Goal: Contribute content: Add original content to the website for others to see

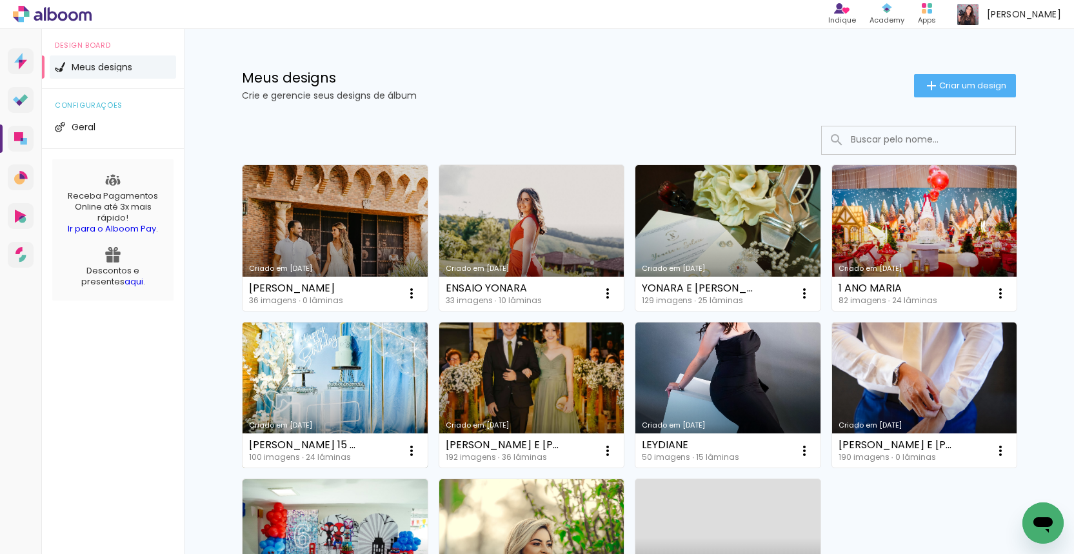
scroll to position [3, 0]
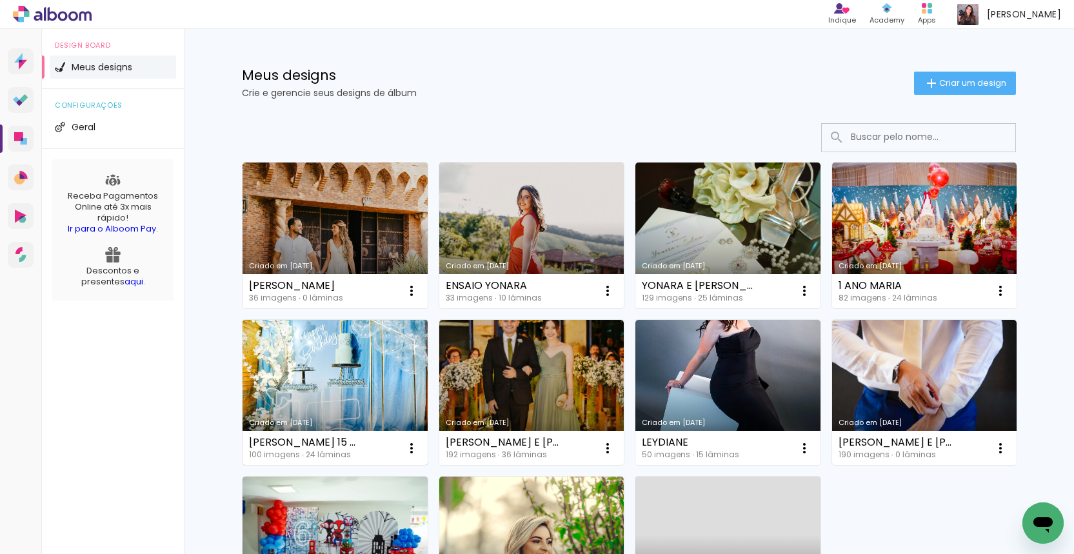
click at [376, 391] on link "Criado em [DATE]" at bounding box center [335, 393] width 185 height 146
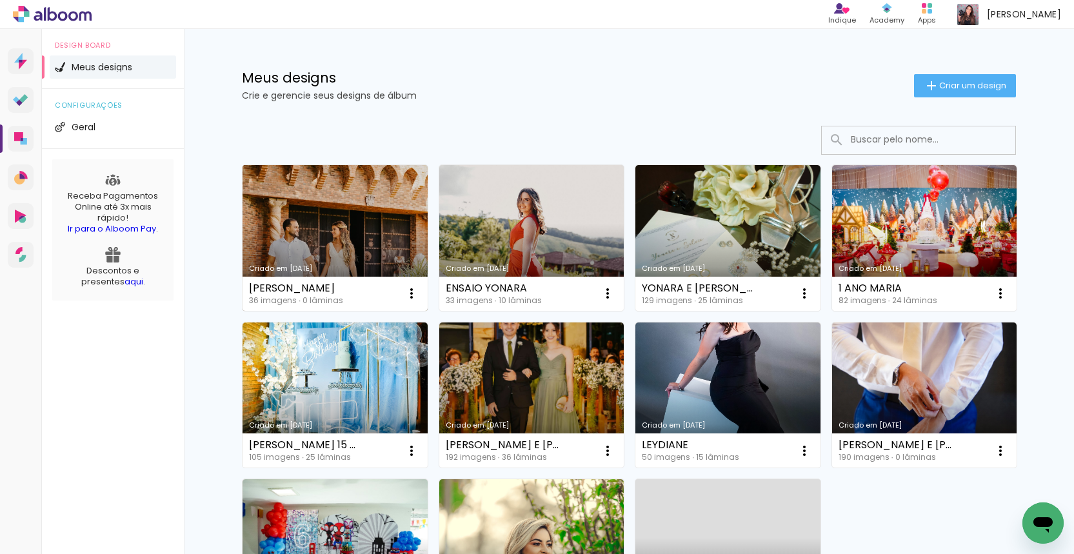
click at [363, 226] on link "Criado em [DATE]" at bounding box center [335, 238] width 185 height 146
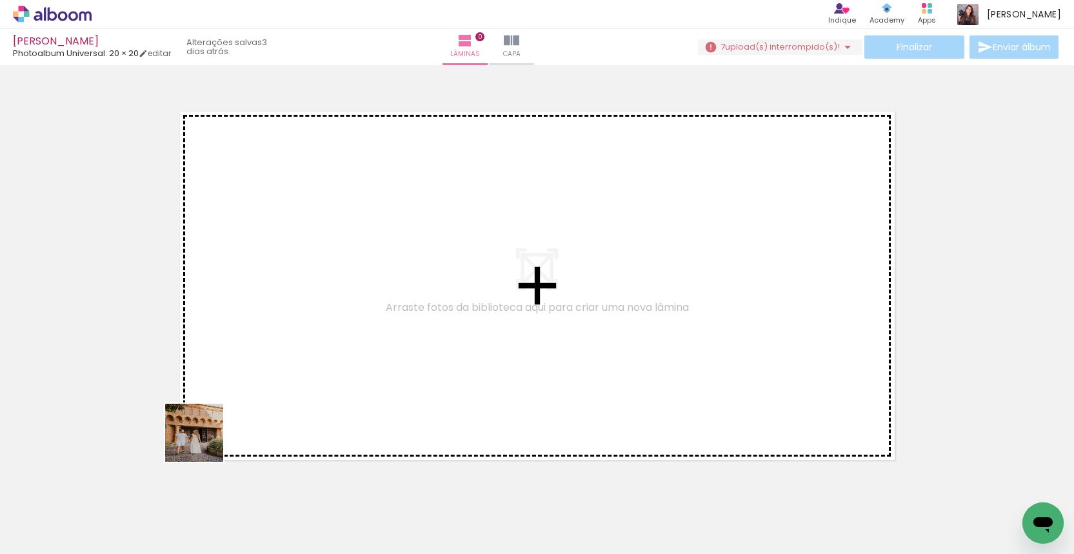
drag, startPoint x: 151, startPoint y: 519, endPoint x: 239, endPoint y: 397, distance: 149.7
click at [236, 402] on quentale-workspace at bounding box center [537, 277] width 1074 height 554
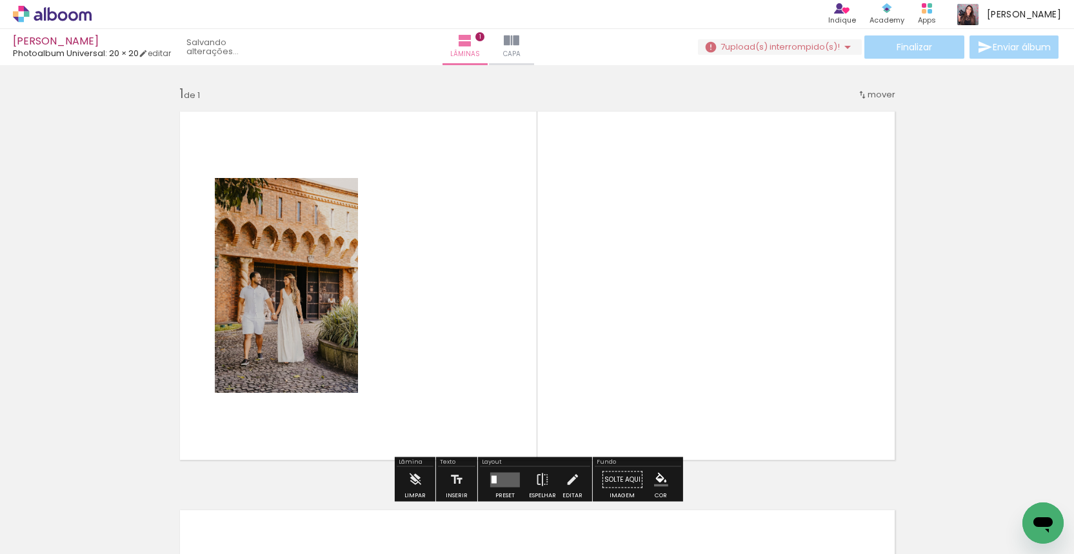
scroll to position [16, 0]
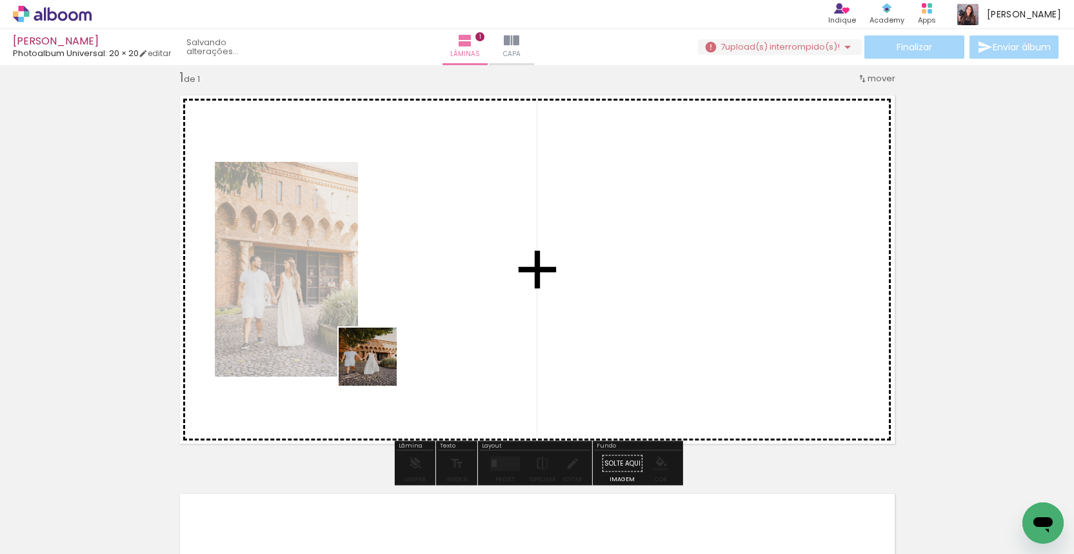
drag, startPoint x: 211, startPoint y: 529, endPoint x: 387, endPoint y: 357, distance: 245.9
click at [387, 357] on quentale-workspace at bounding box center [537, 277] width 1074 height 554
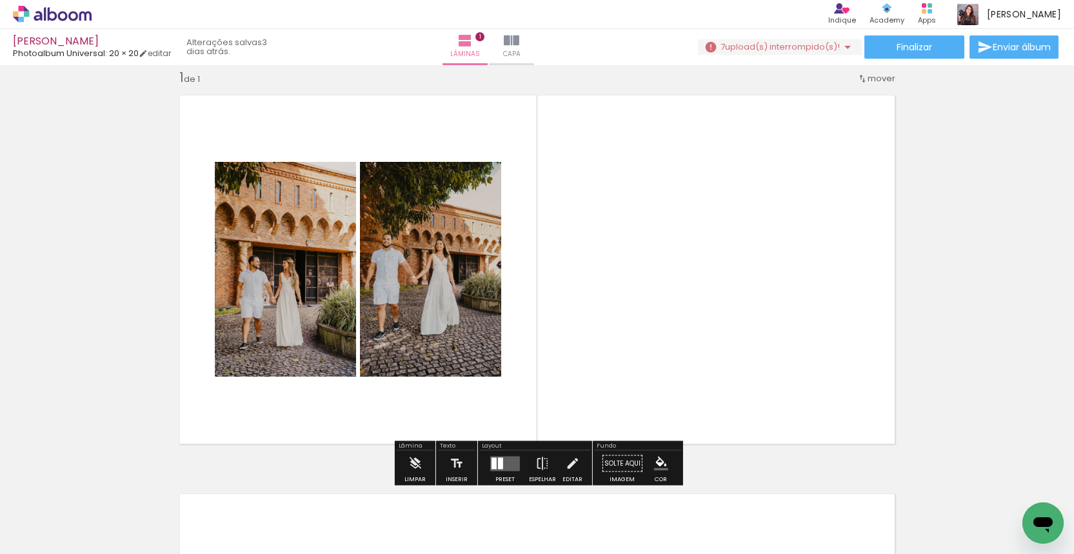
scroll to position [0, 0]
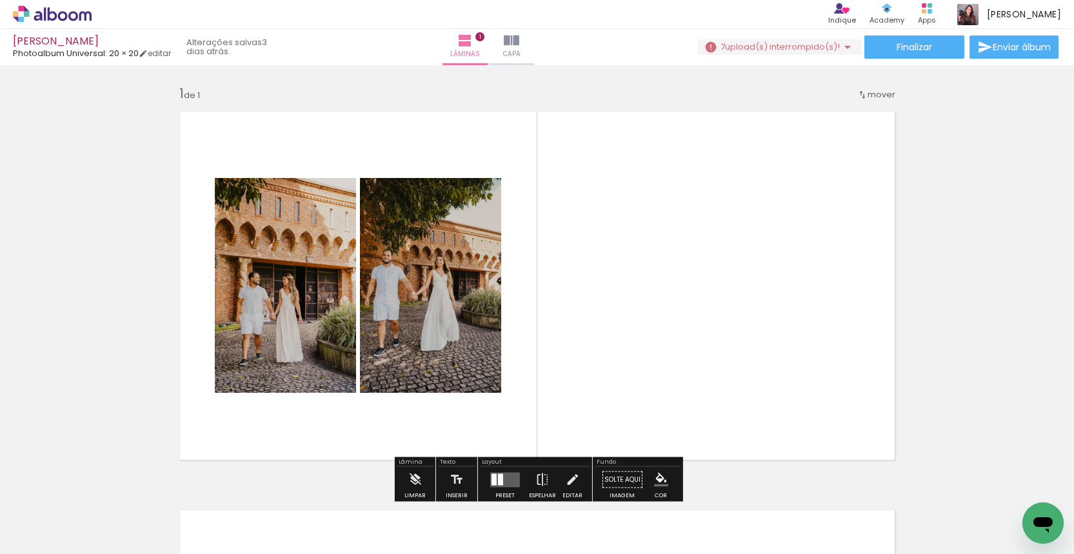
drag, startPoint x: 502, startPoint y: 512, endPoint x: 663, endPoint y: 317, distance: 252.5
click at [663, 317] on quentale-workspace at bounding box center [537, 277] width 1074 height 554
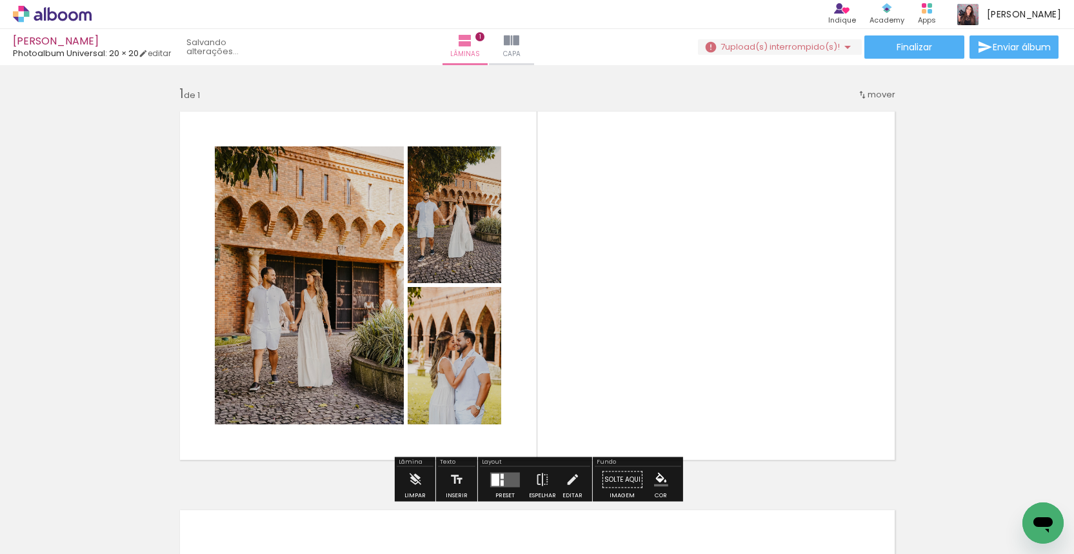
scroll to position [349, 0]
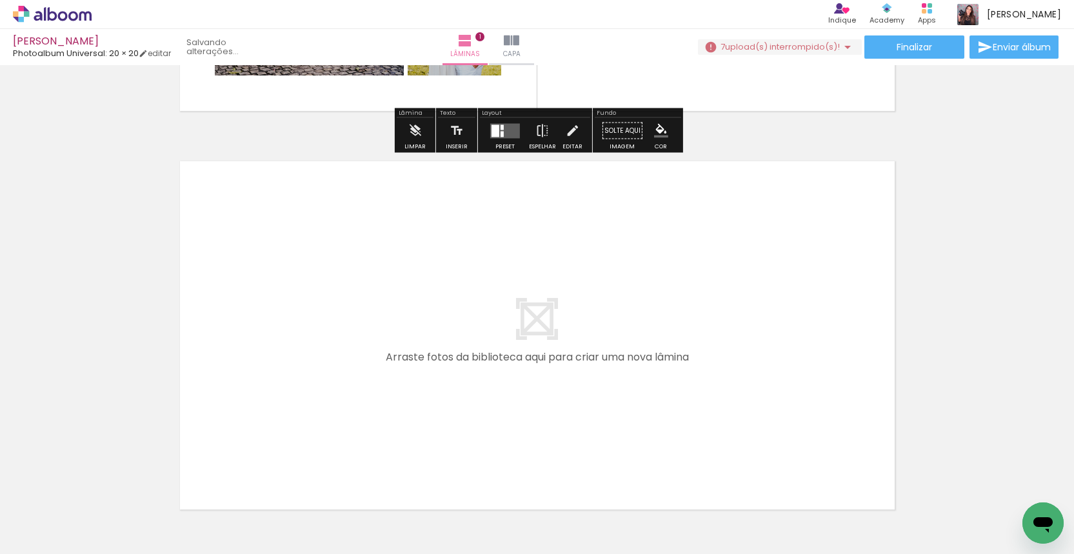
drag, startPoint x: 285, startPoint y: 514, endPoint x: 336, endPoint y: 397, distance: 127.2
click at [336, 397] on quentale-workspace at bounding box center [537, 277] width 1074 height 554
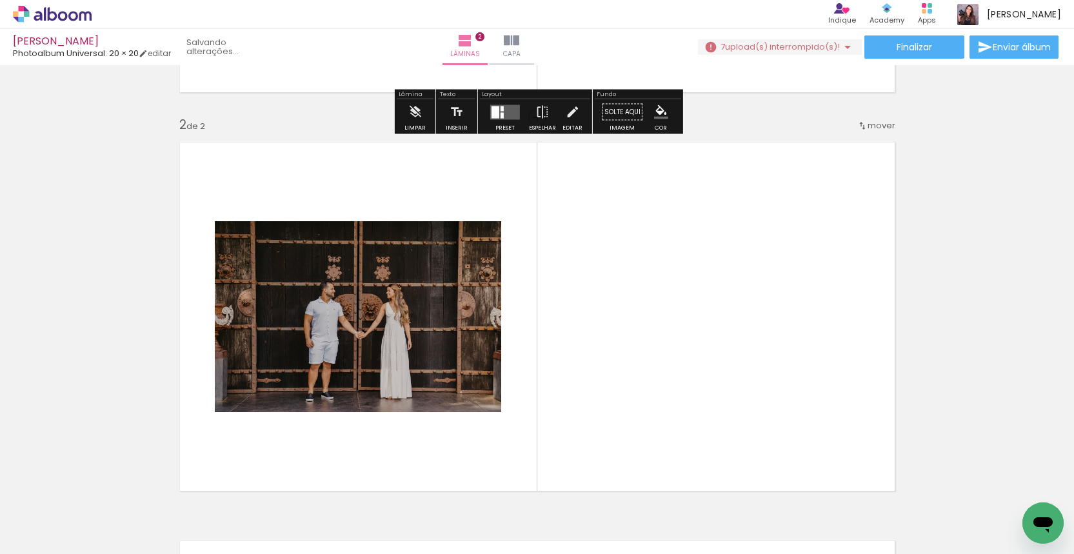
scroll to position [415, 0]
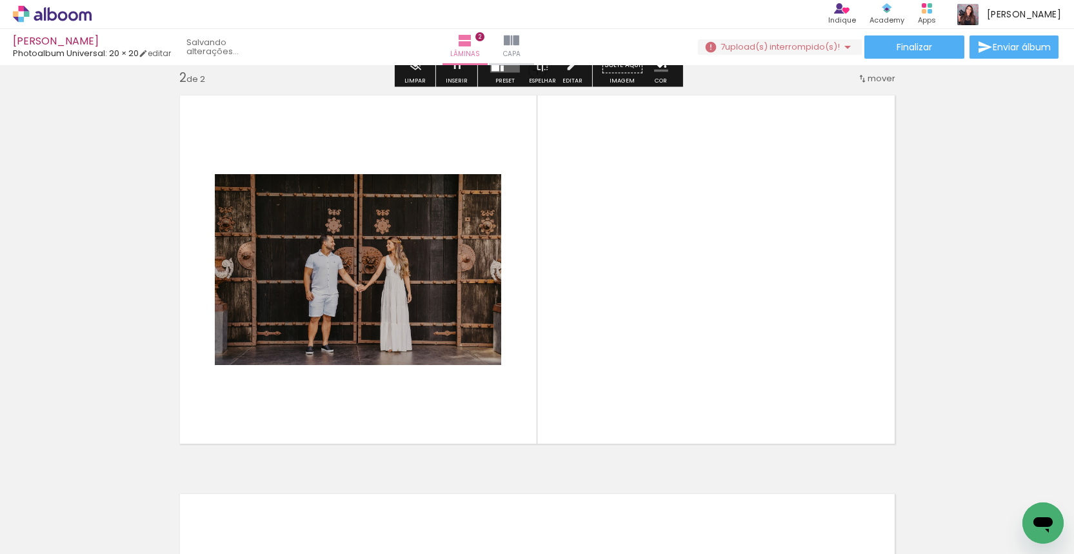
drag, startPoint x: 356, startPoint y: 509, endPoint x: 438, endPoint y: 397, distance: 138.9
click at [438, 397] on quentale-workspace at bounding box center [537, 277] width 1074 height 554
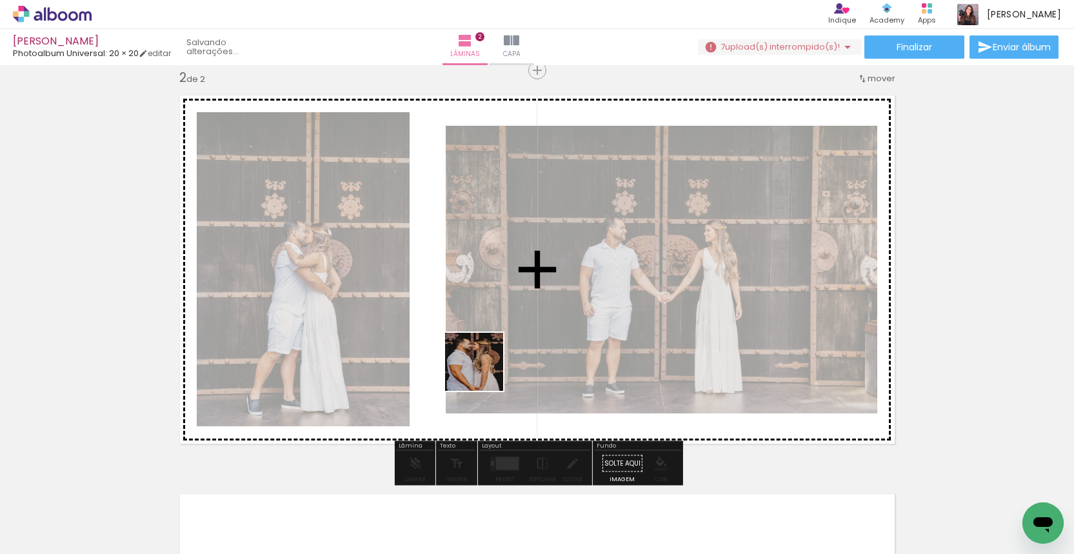
drag, startPoint x: 434, startPoint y: 501, endPoint x: 484, endPoint y: 372, distance: 138.5
click at [484, 372] on quentale-workspace at bounding box center [537, 277] width 1074 height 554
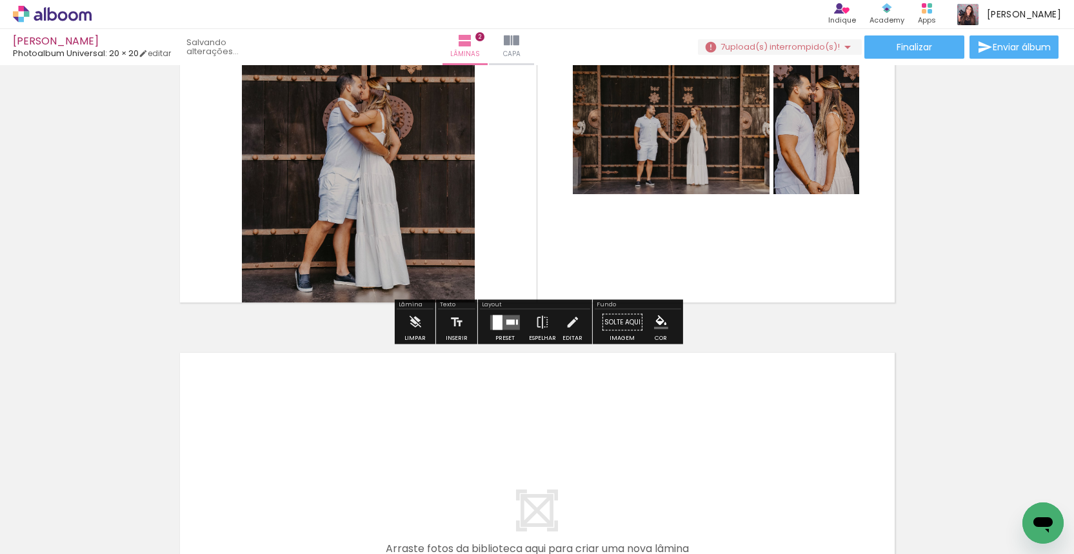
scroll to position [739, 0]
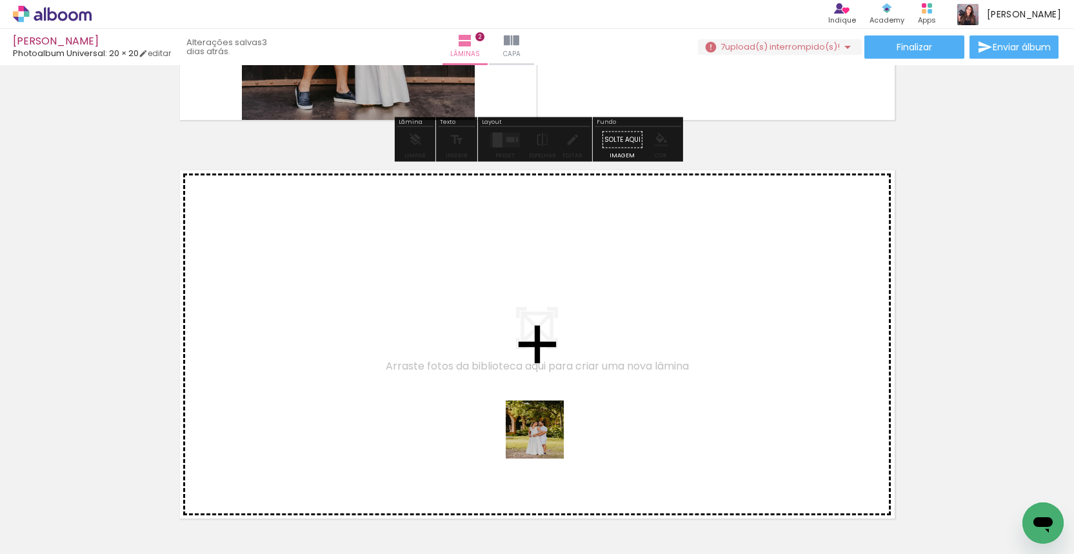
click at [524, 414] on quentale-workspace at bounding box center [537, 277] width 1074 height 554
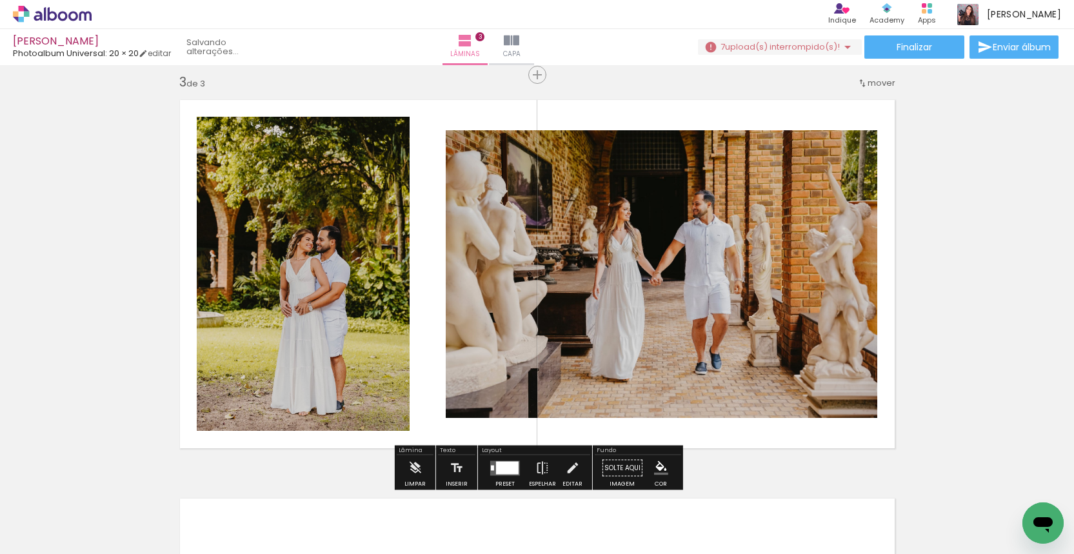
drag, startPoint x: 658, startPoint y: 528, endPoint x: 601, endPoint y: 422, distance: 120.4
click at [601, 422] on quentale-workspace at bounding box center [537, 277] width 1074 height 554
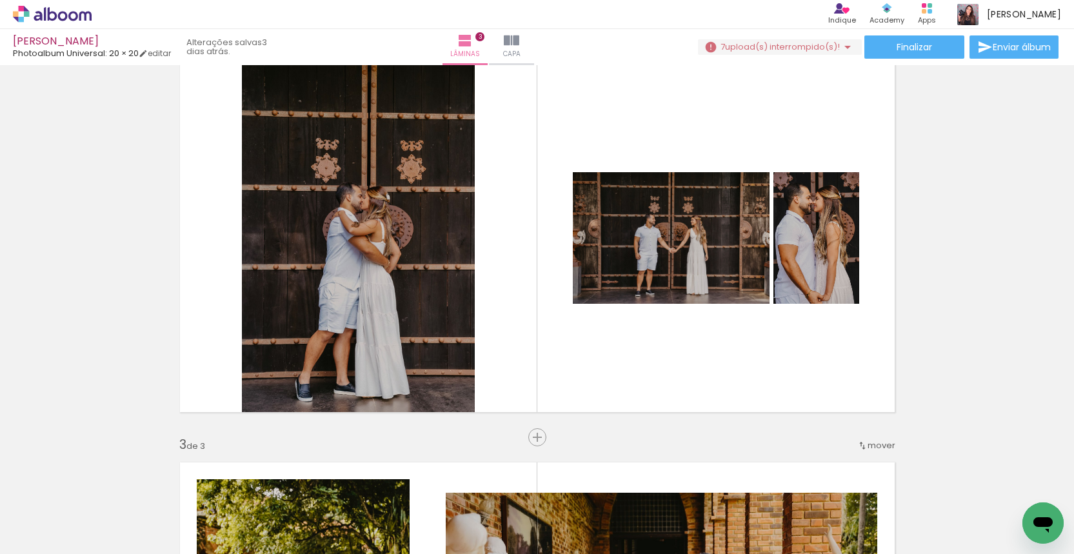
scroll to position [385, 0]
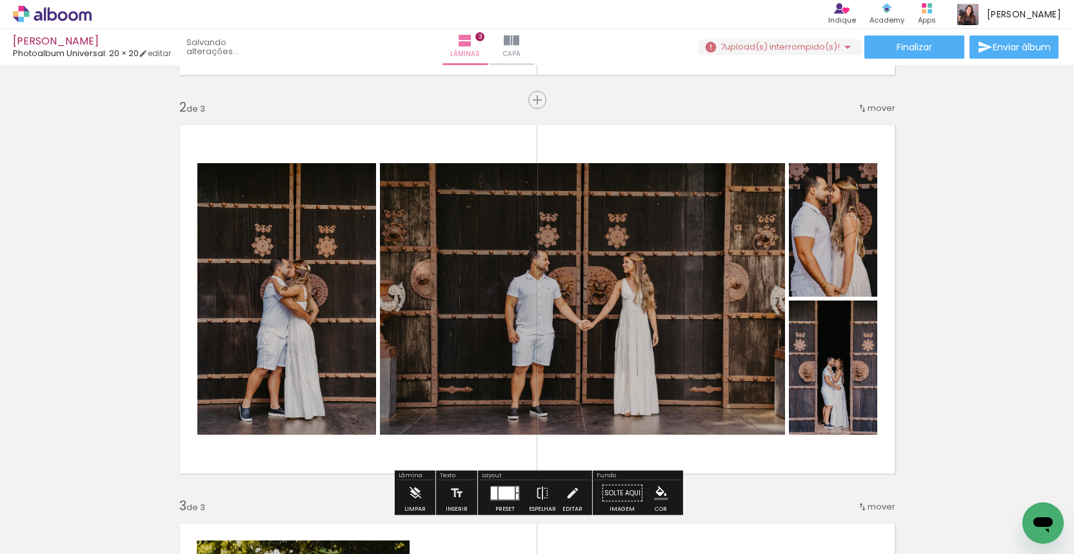
drag, startPoint x: 843, startPoint y: 508, endPoint x: 792, endPoint y: 357, distance: 158.7
click at [792, 357] on quentale-workspace at bounding box center [537, 277] width 1074 height 554
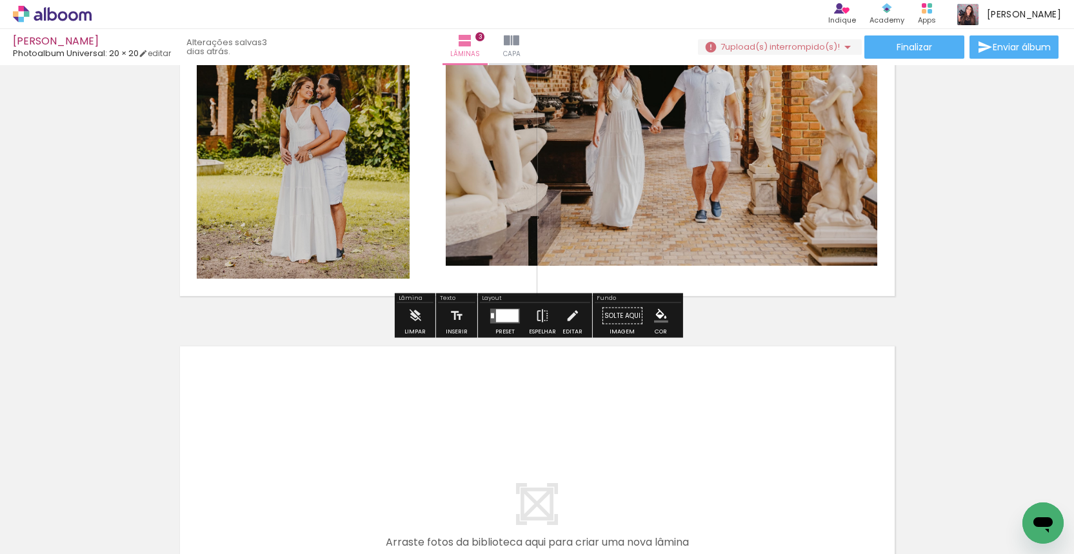
scroll to position [1028, 0]
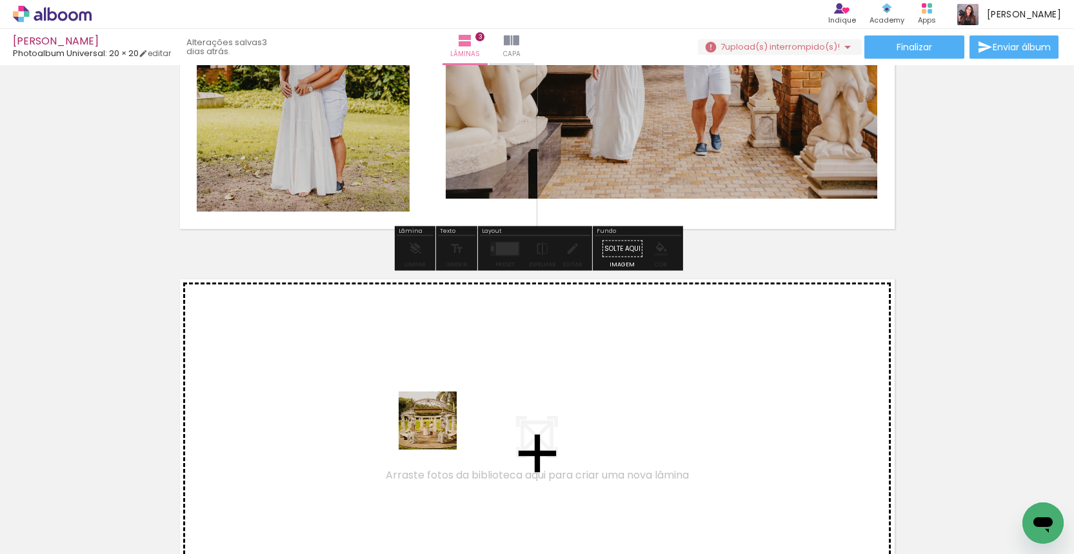
click at [434, 425] on quentale-workspace at bounding box center [537, 277] width 1074 height 554
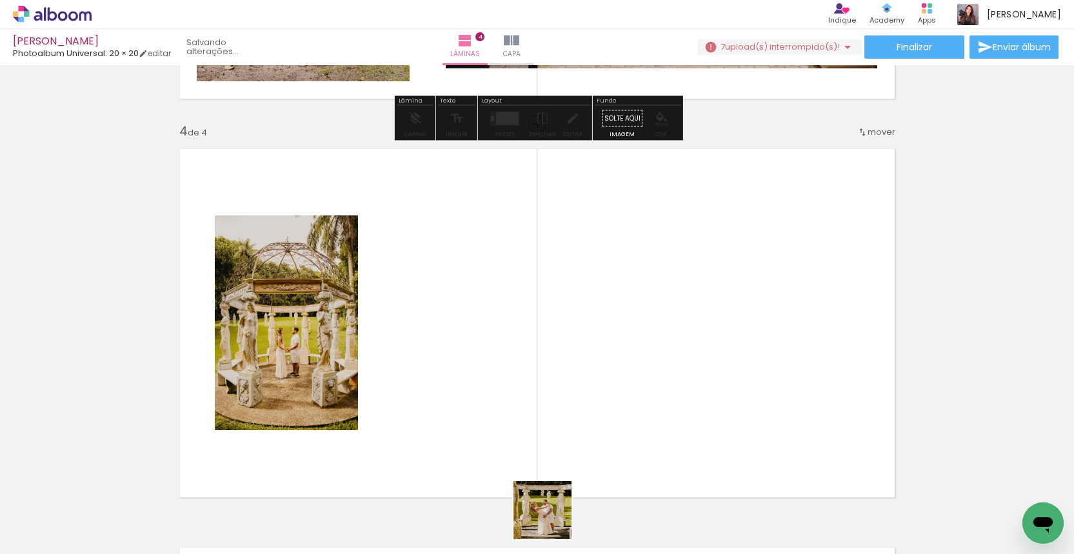
scroll to position [1212, 0]
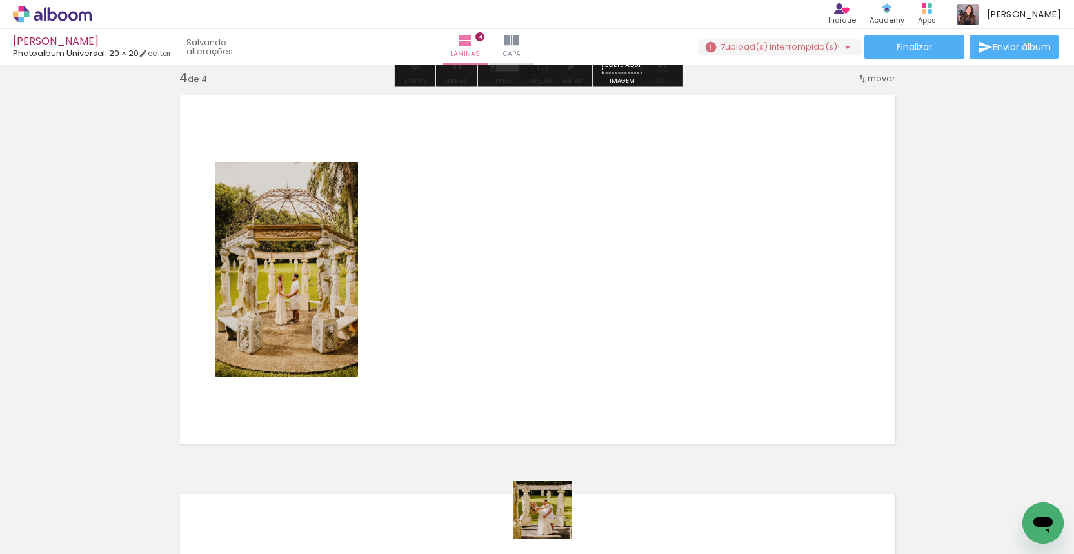
drag, startPoint x: 552, startPoint y: 523, endPoint x: 559, endPoint y: 405, distance: 118.2
click at [559, 405] on quentale-workspace at bounding box center [537, 277] width 1074 height 554
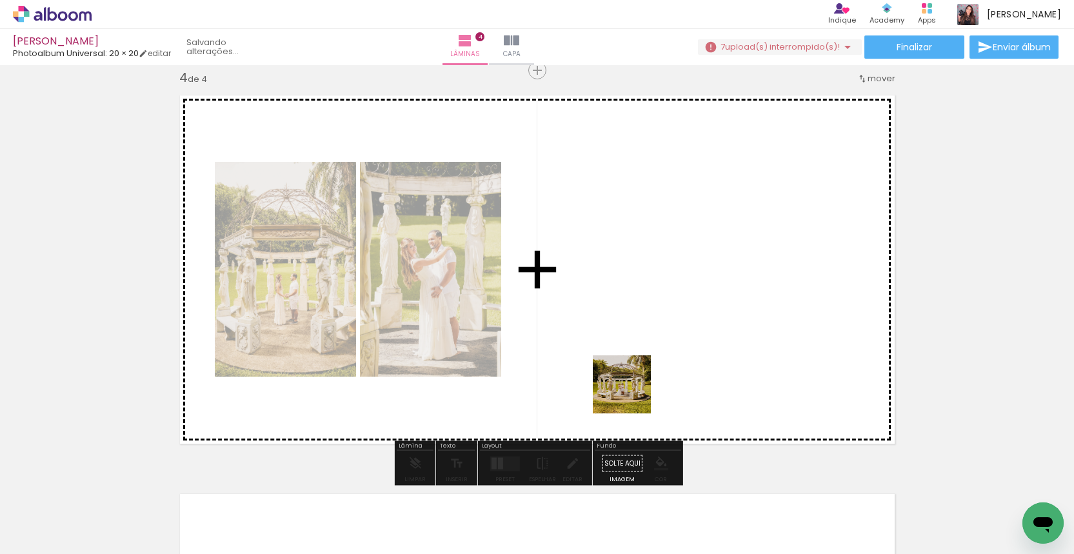
drag, startPoint x: 637, startPoint y: 445, endPoint x: 632, endPoint y: 394, distance: 50.6
click at [632, 394] on quentale-workspace at bounding box center [537, 277] width 1074 height 554
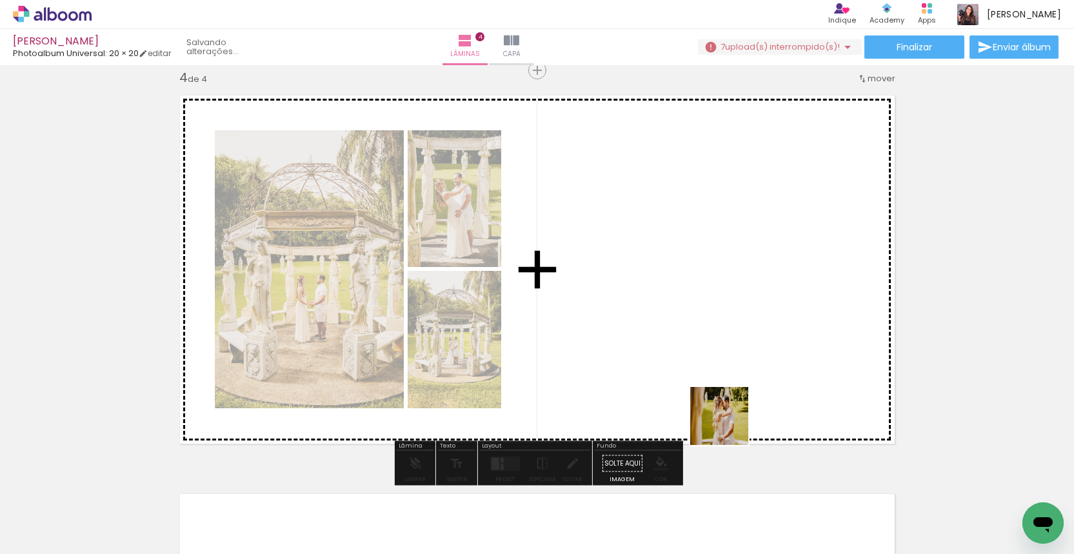
drag, startPoint x: 694, startPoint y: 519, endPoint x: 729, endPoint y: 398, distance: 125.6
click at [729, 398] on quentale-workspace at bounding box center [537, 277] width 1074 height 554
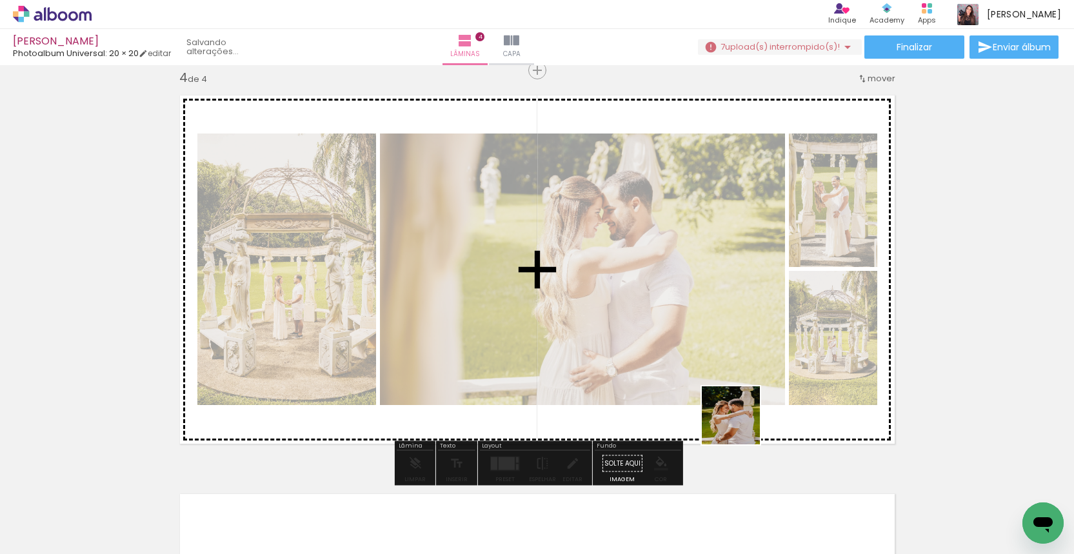
drag, startPoint x: 741, startPoint y: 425, endPoint x: 732, endPoint y: 390, distance: 36.6
click at [732, 390] on quentale-workspace at bounding box center [537, 277] width 1074 height 554
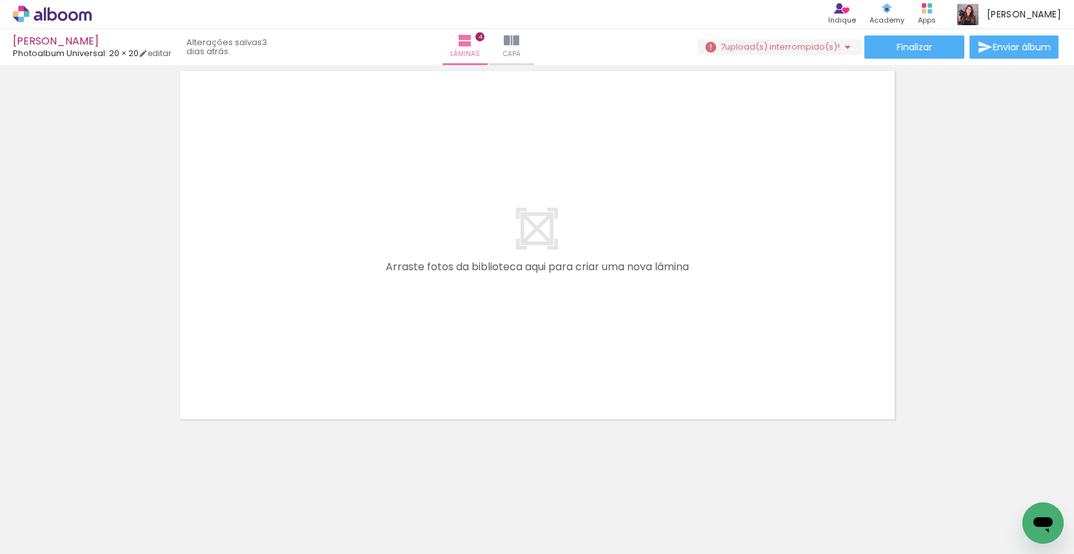
scroll to position [0, 539]
drag, startPoint x: 601, startPoint y: 521, endPoint x: 574, endPoint y: 385, distance: 138.2
click at [574, 385] on quentale-workspace at bounding box center [537, 277] width 1074 height 554
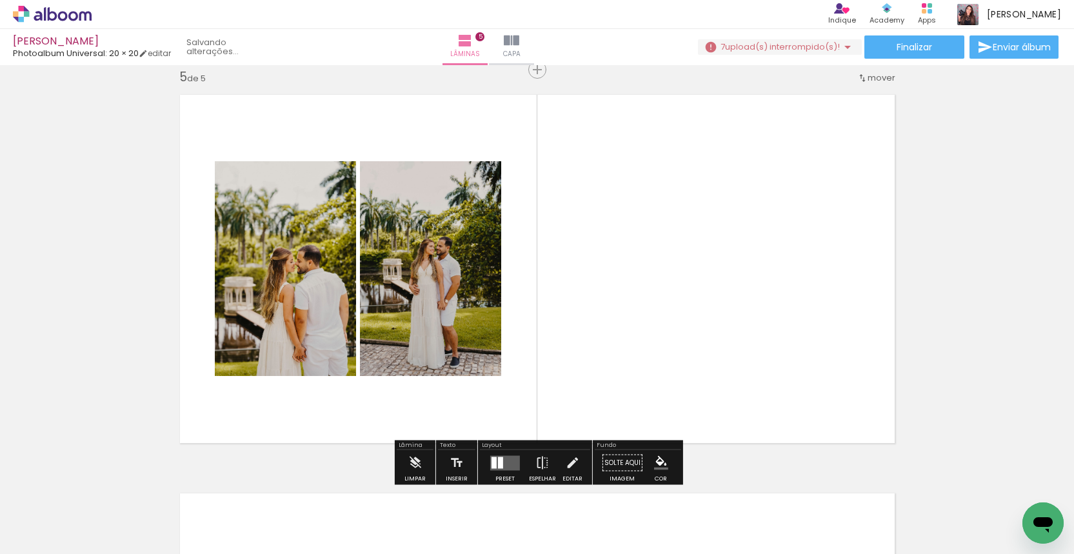
drag, startPoint x: 685, startPoint y: 521, endPoint x: 675, endPoint y: 363, distance: 159.1
click at [675, 363] on quentale-workspace at bounding box center [537, 277] width 1074 height 554
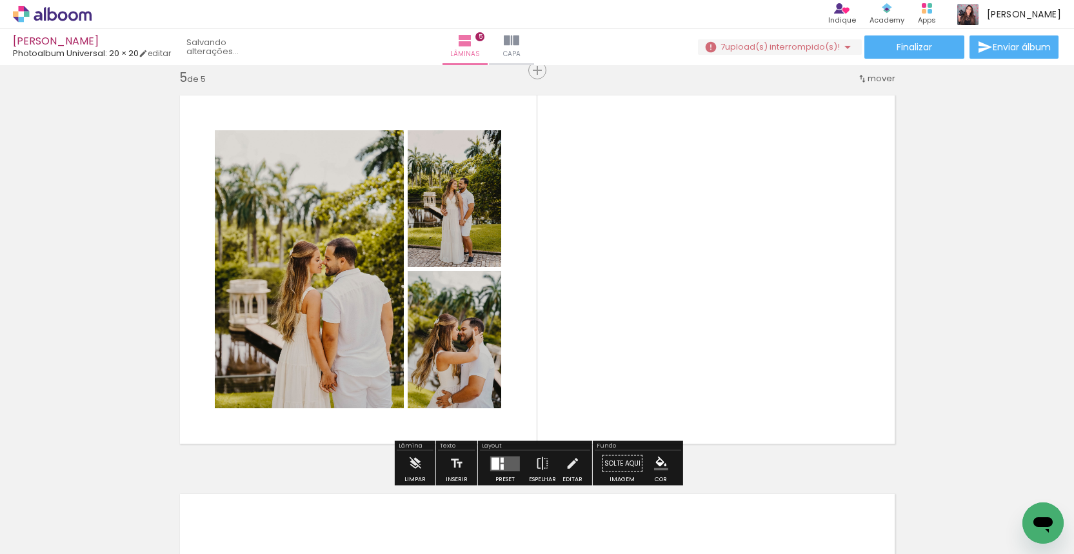
drag, startPoint x: 756, startPoint y: 520, endPoint x: 737, endPoint y: 386, distance: 135.4
click at [737, 386] on quentale-workspace at bounding box center [537, 277] width 1074 height 554
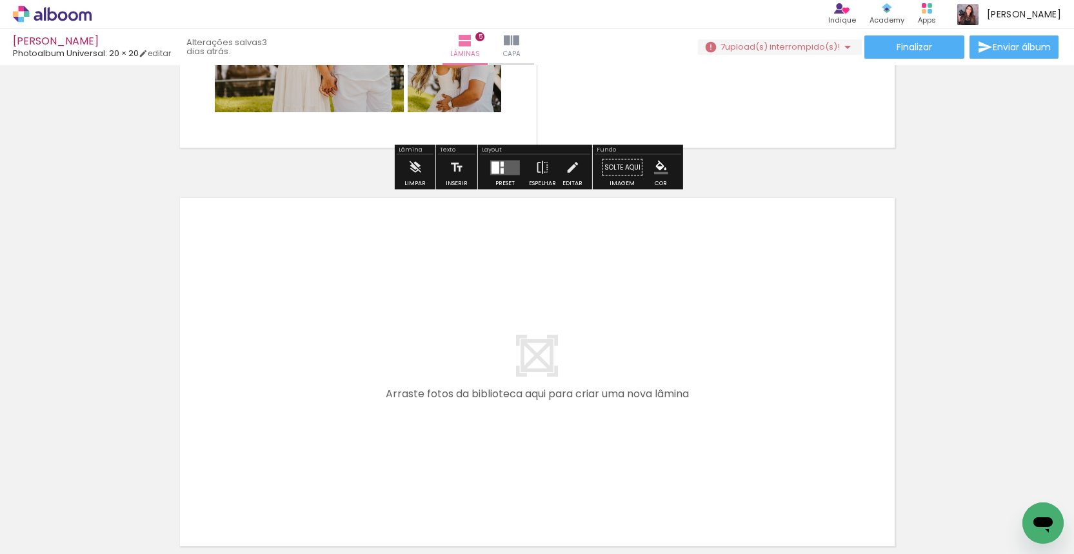
drag, startPoint x: 731, startPoint y: 451, endPoint x: 657, endPoint y: 414, distance: 82.8
click at [657, 414] on quentale-workspace at bounding box center [537, 277] width 1074 height 554
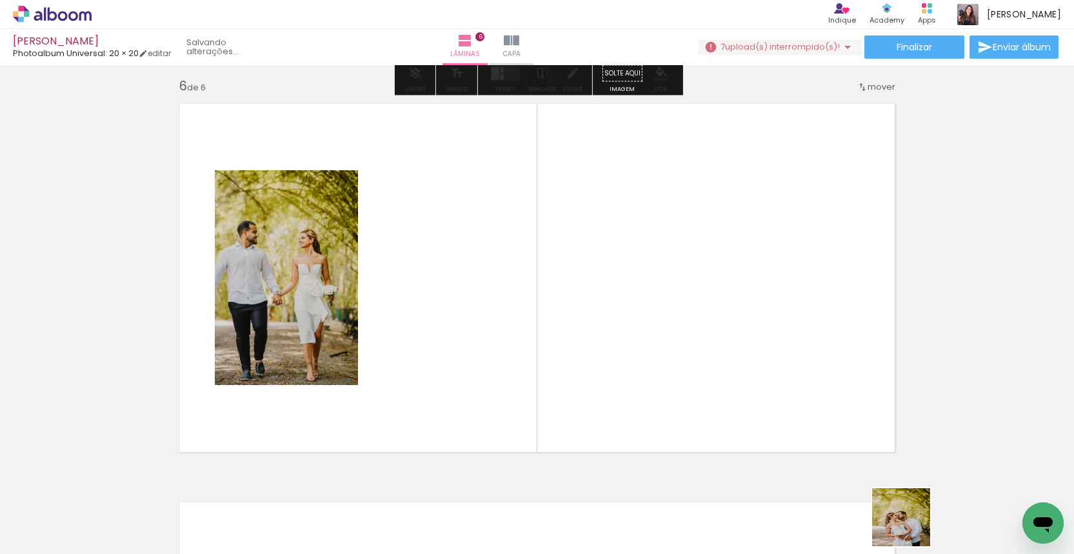
scroll to position [2010, 0]
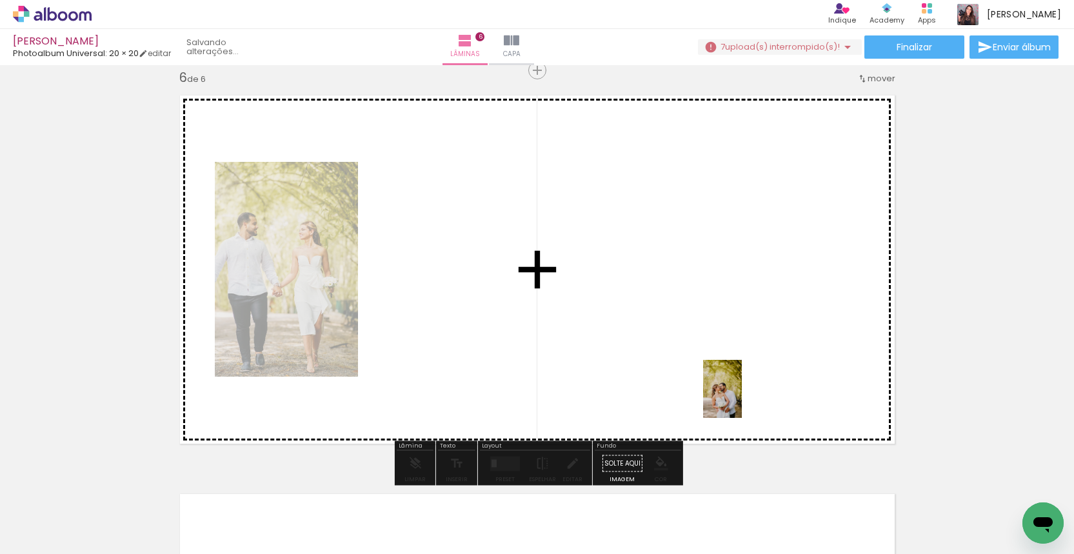
drag, startPoint x: 911, startPoint y: 527, endPoint x: 742, endPoint y: 399, distance: 212.3
click at [742, 399] on quentale-workspace at bounding box center [537, 277] width 1074 height 554
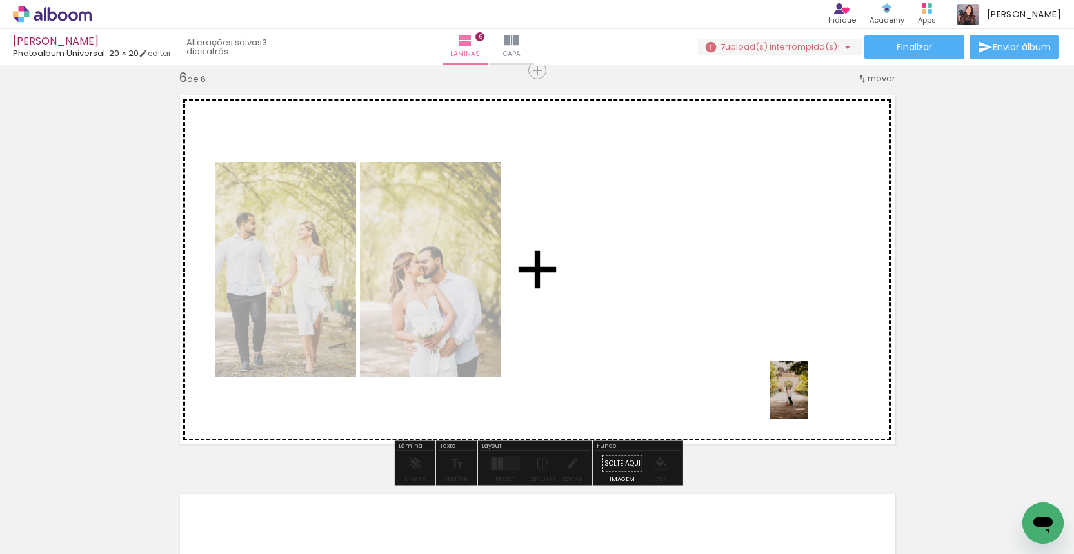
drag, startPoint x: 979, startPoint y: 495, endPoint x: 728, endPoint y: 368, distance: 281.9
click at [728, 368] on quentale-workspace at bounding box center [537, 277] width 1074 height 554
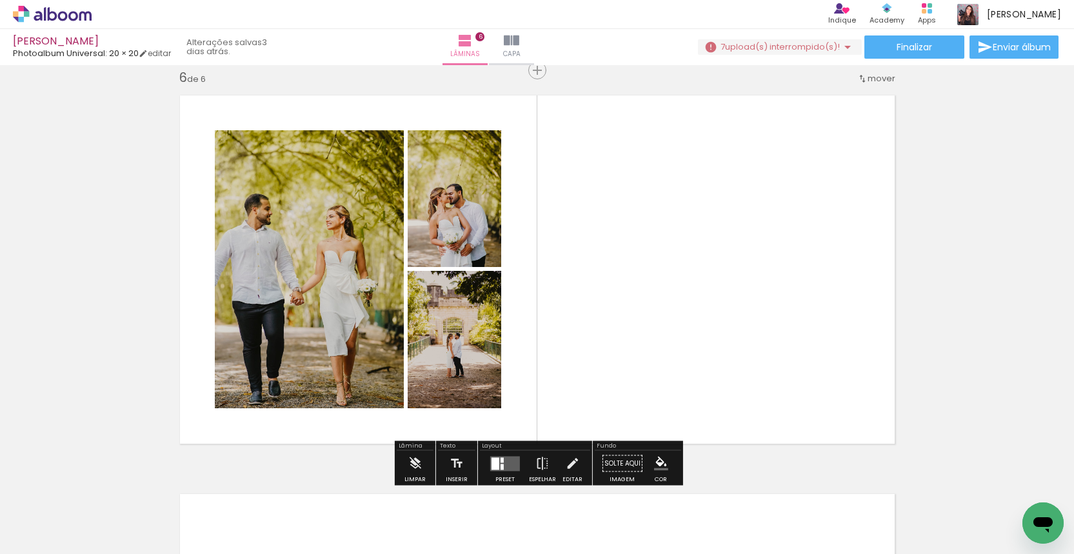
scroll to position [0, 923]
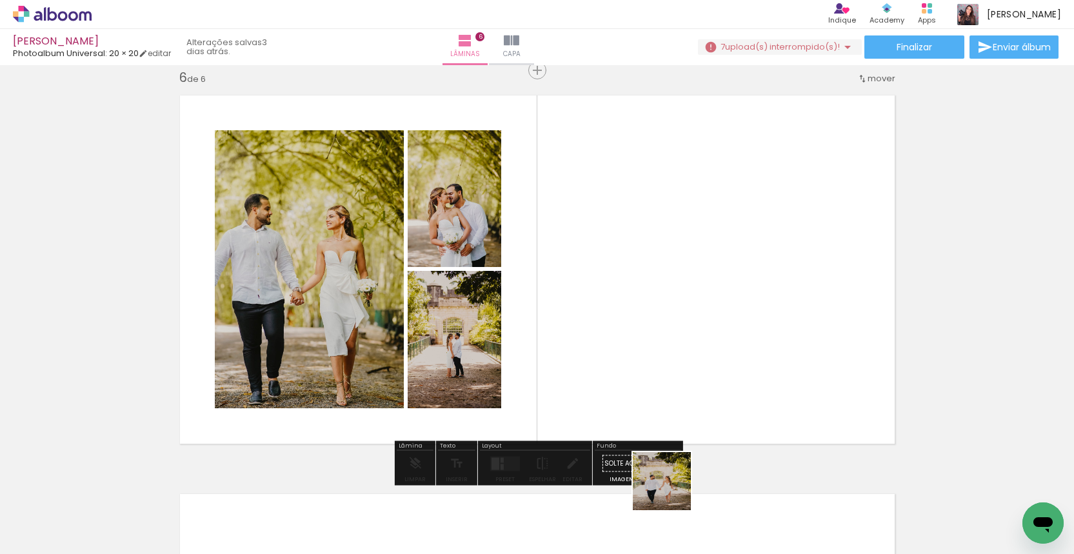
drag, startPoint x: 672, startPoint y: 491, endPoint x: 724, endPoint y: 381, distance: 121.5
click at [724, 381] on quentale-workspace at bounding box center [537, 277] width 1074 height 554
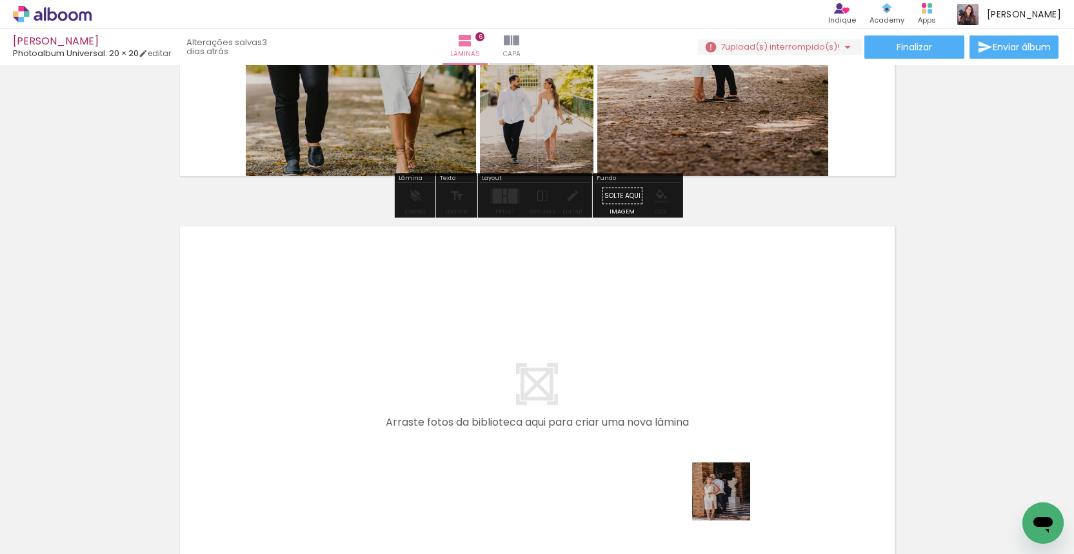
drag, startPoint x: 731, startPoint y: 501, endPoint x: 632, endPoint y: 412, distance: 133.9
click at [632, 412] on quentale-workspace at bounding box center [537, 277] width 1074 height 554
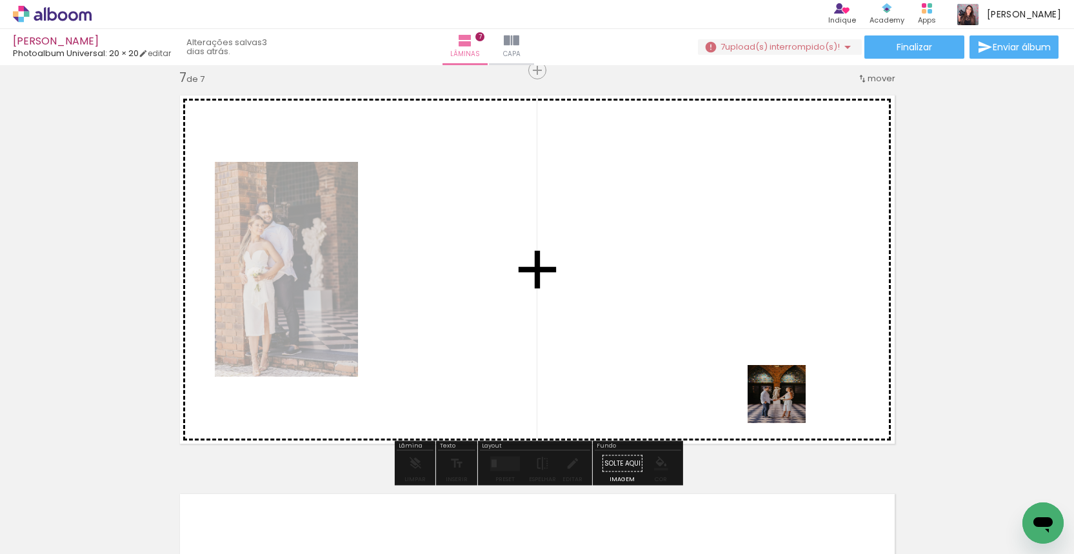
drag, startPoint x: 787, startPoint y: 404, endPoint x: 787, endPoint y: 386, distance: 17.4
click at [787, 386] on quentale-workspace at bounding box center [537, 277] width 1074 height 554
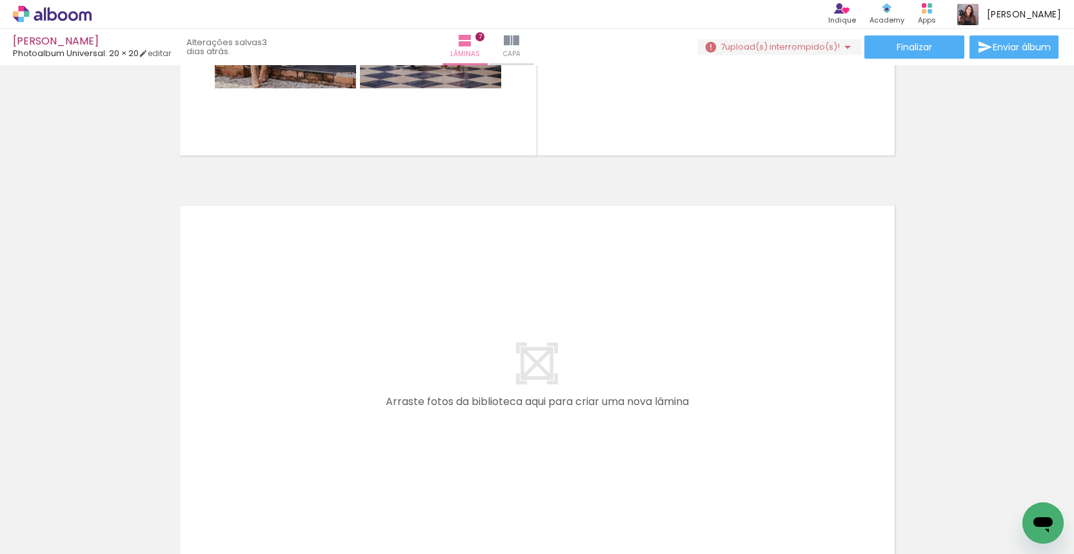
scroll to position [0, 1339]
drag, startPoint x: 463, startPoint y: 521, endPoint x: 457, endPoint y: 392, distance: 129.1
click at [457, 392] on quentale-workspace at bounding box center [537, 277] width 1074 height 554
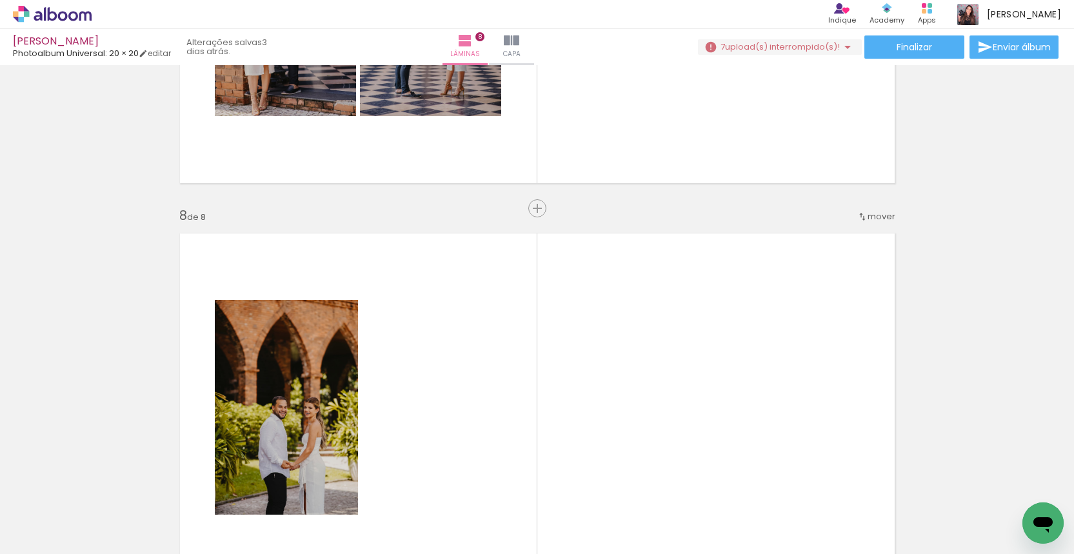
scroll to position [2633, 0]
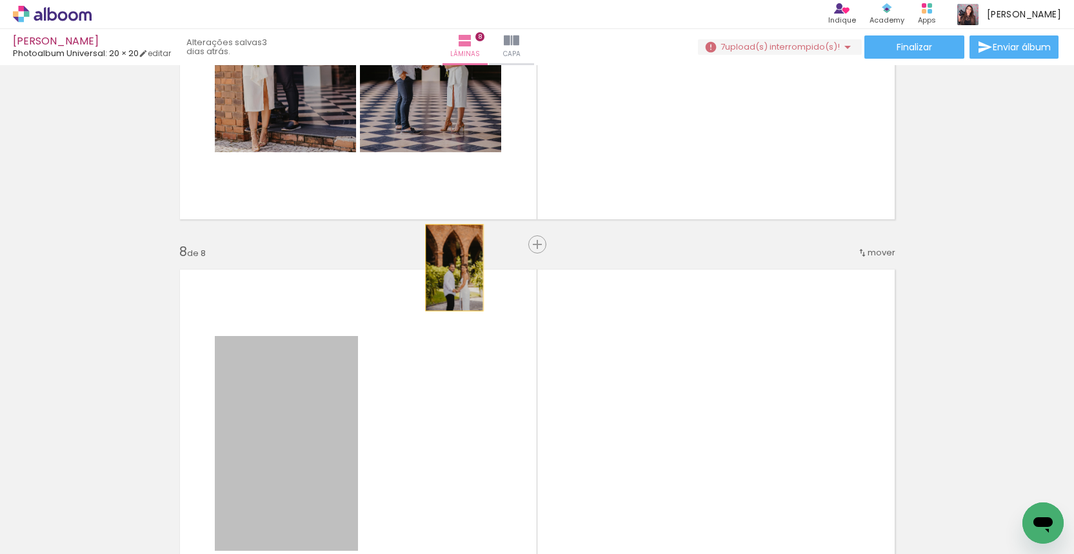
drag, startPoint x: 314, startPoint y: 396, endPoint x: 619, endPoint y: 123, distance: 409.0
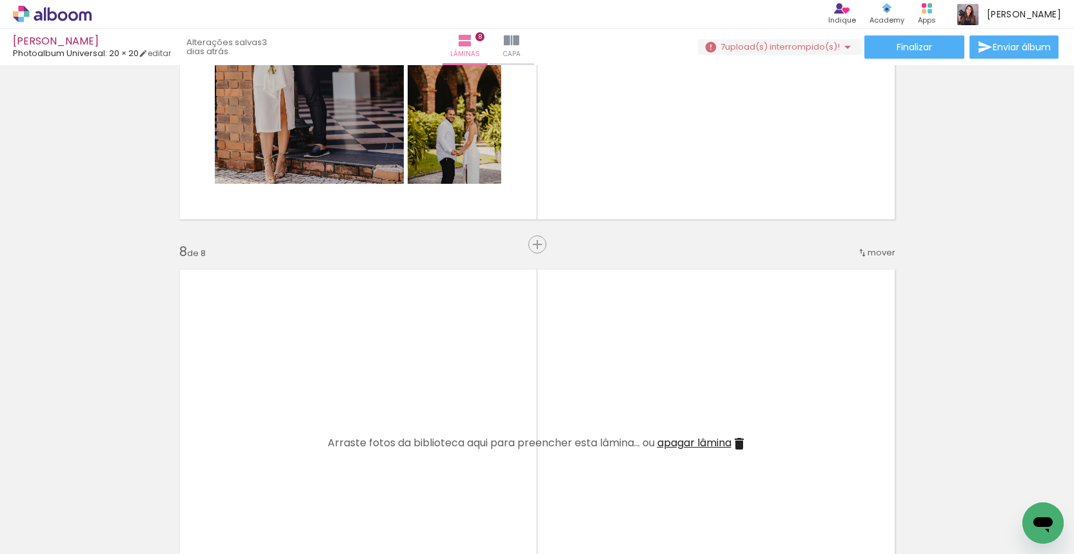
scroll to position [2777, 0]
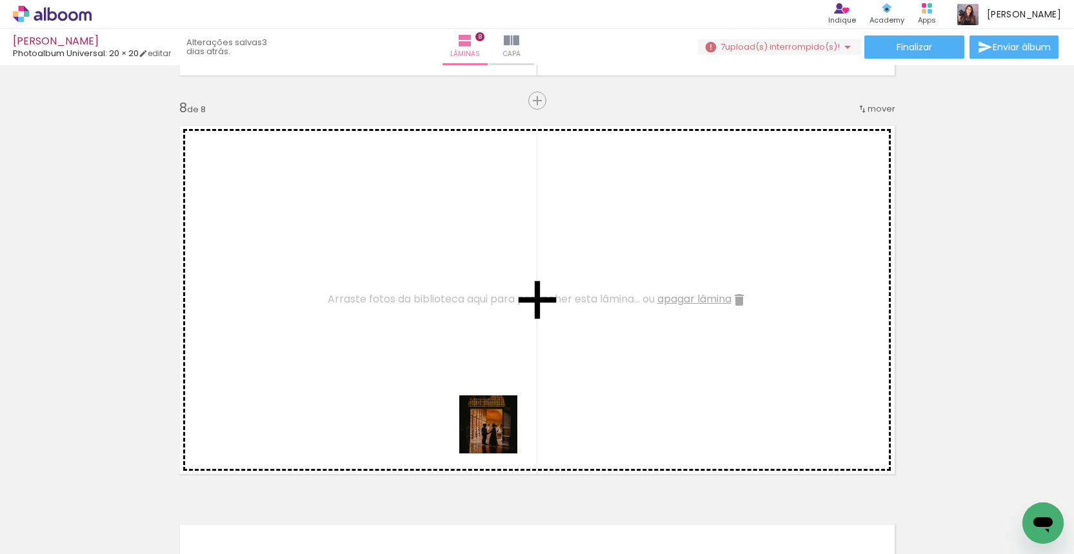
drag, startPoint x: 546, startPoint y: 505, endPoint x: 475, endPoint y: 376, distance: 147.3
click at [475, 376] on quentale-workspace at bounding box center [537, 277] width 1074 height 554
